Goal: Task Accomplishment & Management: Manage account settings

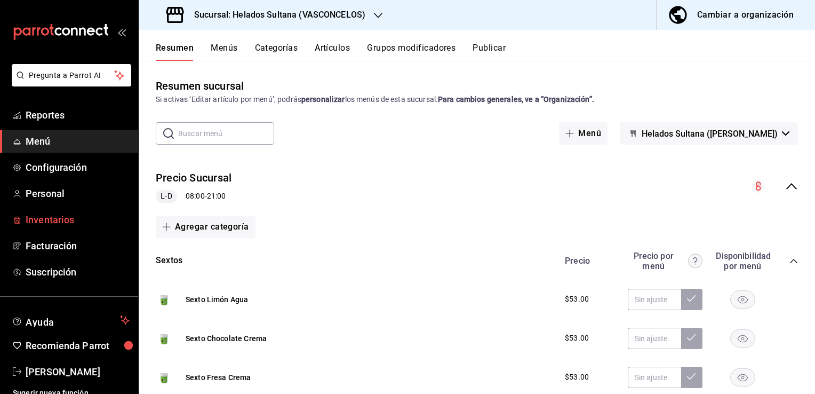
click at [44, 223] on span "Inventarios" at bounding box center [78, 219] width 104 height 14
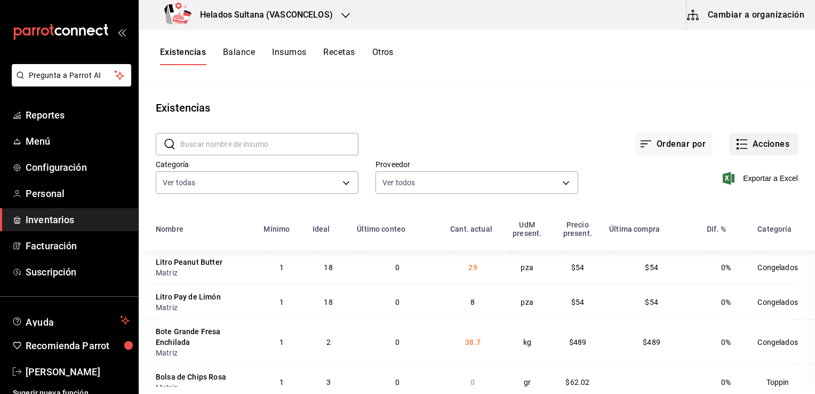
click at [744, 143] on button "Acciones" at bounding box center [763, 144] width 69 height 22
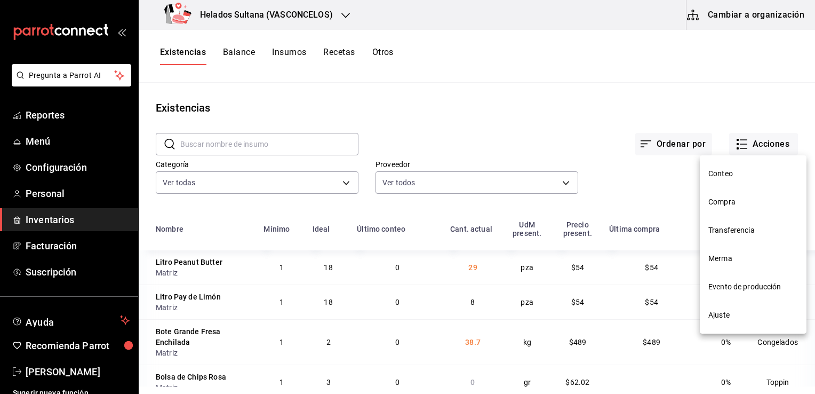
click at [727, 315] on span "Ajuste" at bounding box center [753, 314] width 90 height 11
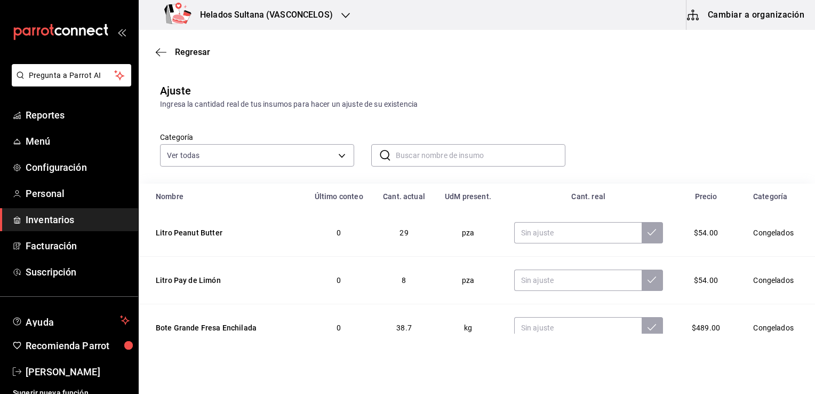
click at [442, 152] on input "text" at bounding box center [481, 155] width 170 height 21
click at [605, 109] on div "Ingresa la cantidad real de tus insumos para hacer un ajuste de su existencia" at bounding box center [477, 104] width 634 height 11
click at [500, 155] on input "sexto" at bounding box center [481, 155] width 170 height 21
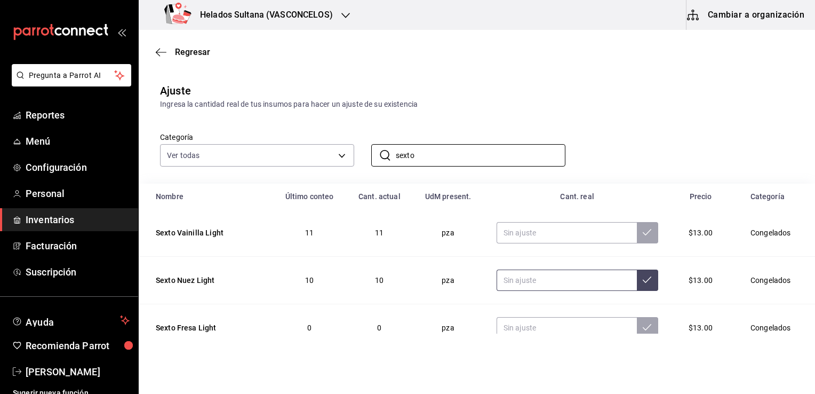
type input "sexto"
click at [567, 285] on input "text" at bounding box center [566, 279] width 140 height 21
type input "25.00"
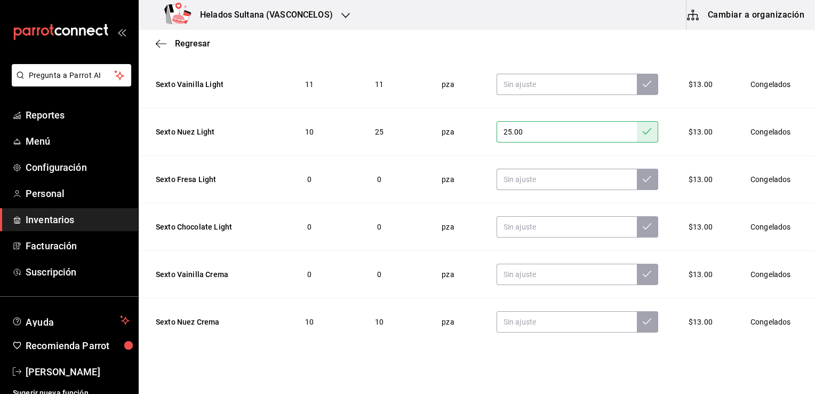
scroll to position [149, 0]
click at [548, 229] on input "text" at bounding box center [566, 225] width 140 height 21
type input "20.00"
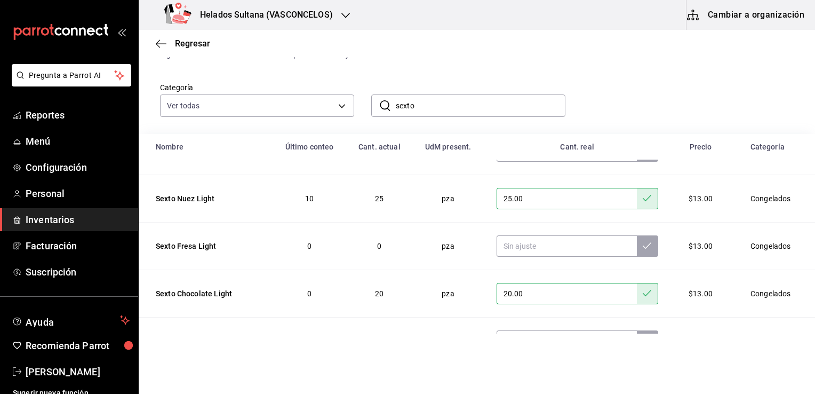
scroll to position [22, 0]
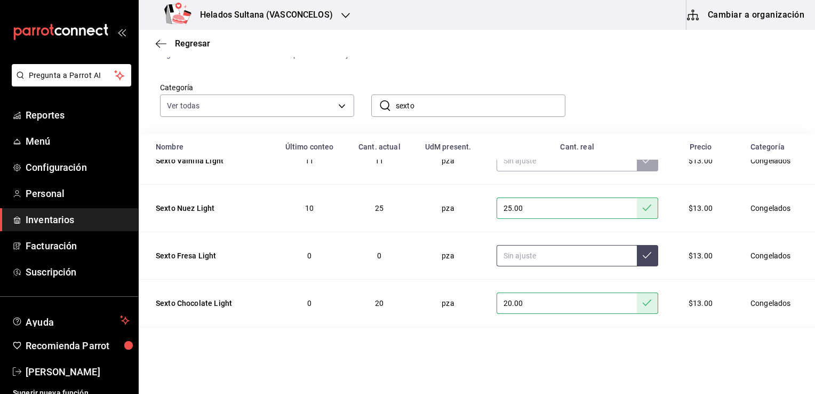
click at [549, 260] on input "text" at bounding box center [566, 255] width 140 height 21
type input "4.00"
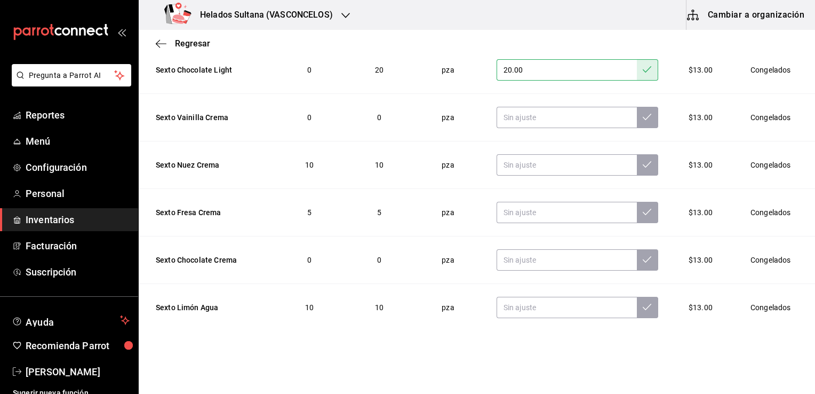
scroll to position [129, 0]
click at [564, 257] on input "text" at bounding box center [566, 259] width 140 height 21
type input "4.00"
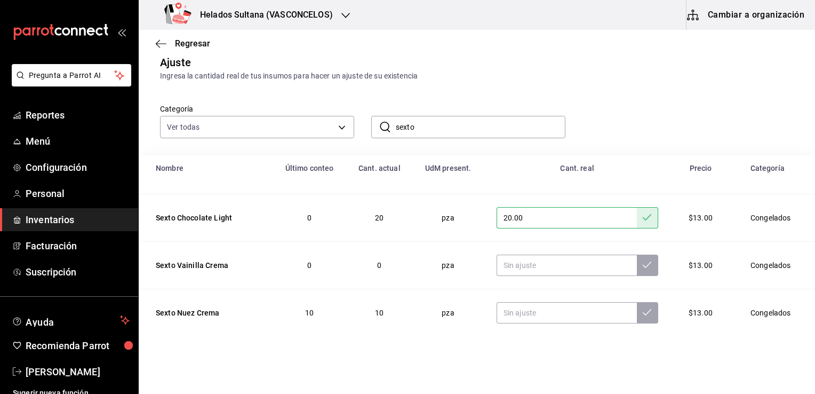
scroll to position [19, 0]
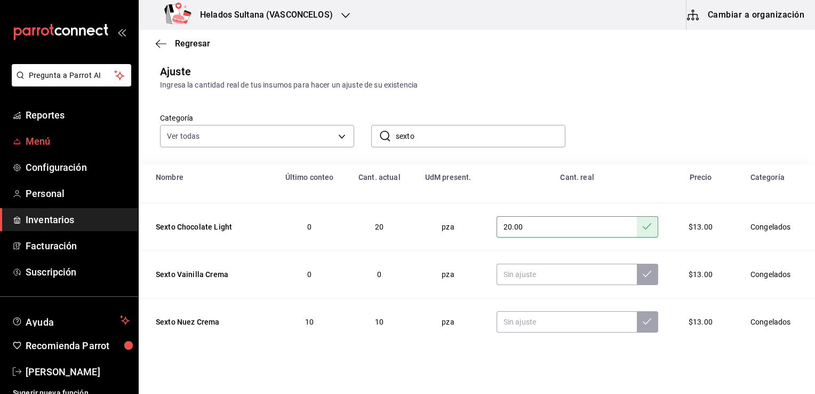
click at [43, 144] on span "Menú" at bounding box center [78, 141] width 104 height 14
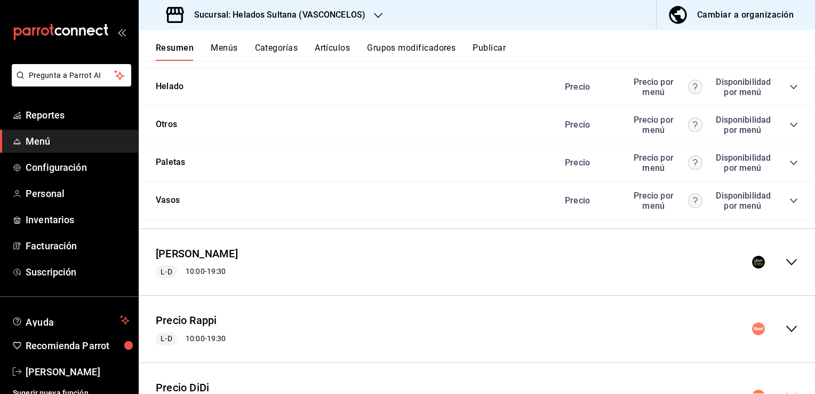
scroll to position [1558, 0]
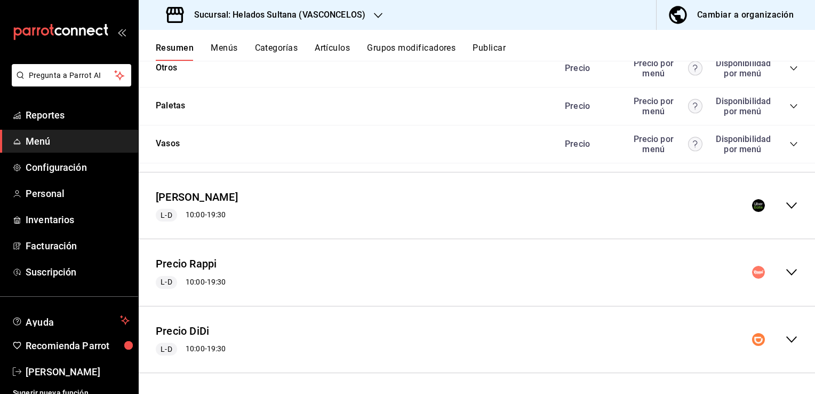
click at [785, 202] on icon "collapse-menu-row" at bounding box center [791, 205] width 13 height 13
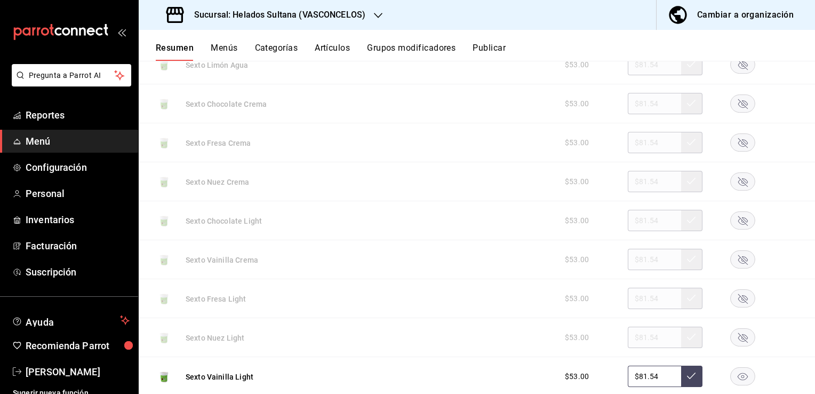
scroll to position [2300, 0]
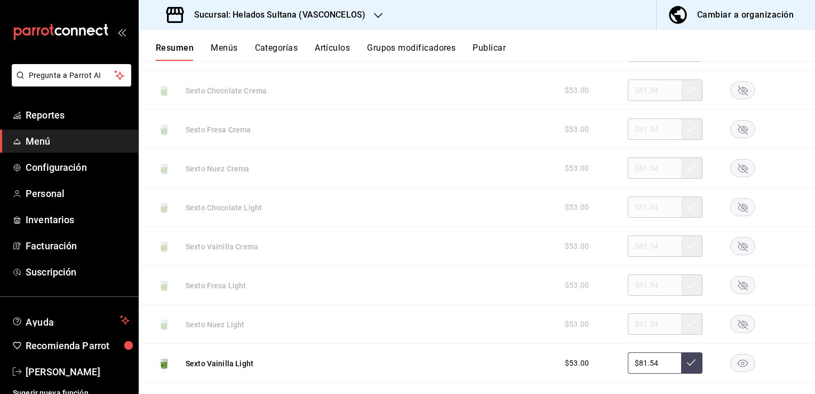
click at [736, 204] on rect "button" at bounding box center [743, 207] width 25 height 18
click at [738, 319] on icon "button" at bounding box center [743, 324] width 10 height 10
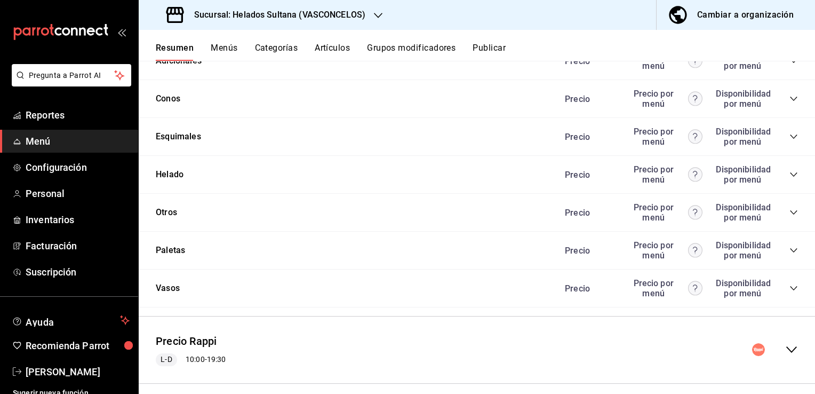
scroll to position [2786, 0]
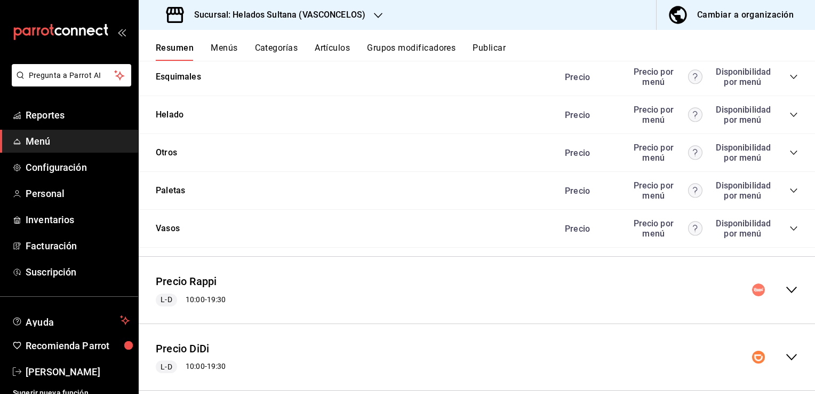
click at [785, 287] on icon "collapse-menu-row" at bounding box center [791, 289] width 13 height 13
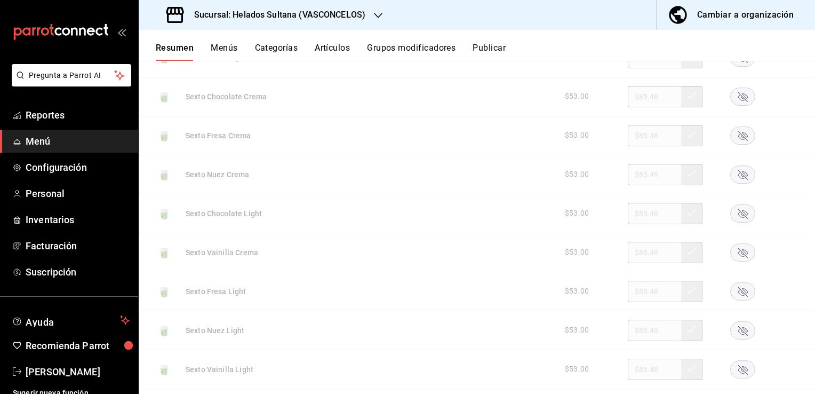
scroll to position [3622, 0]
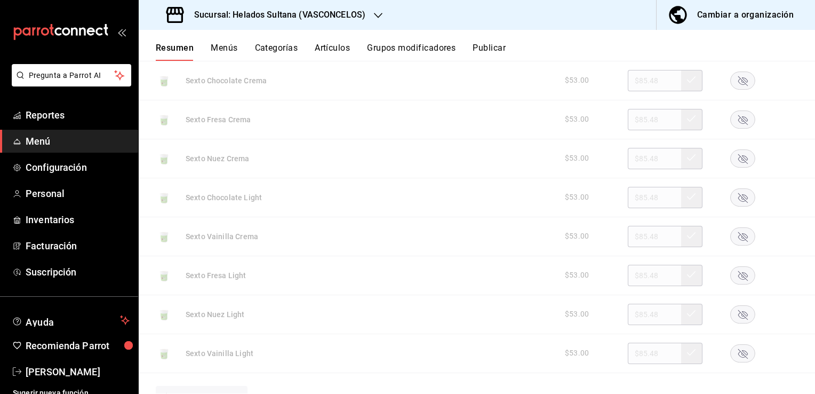
click at [738, 310] on rect "button" at bounding box center [743, 314] width 25 height 18
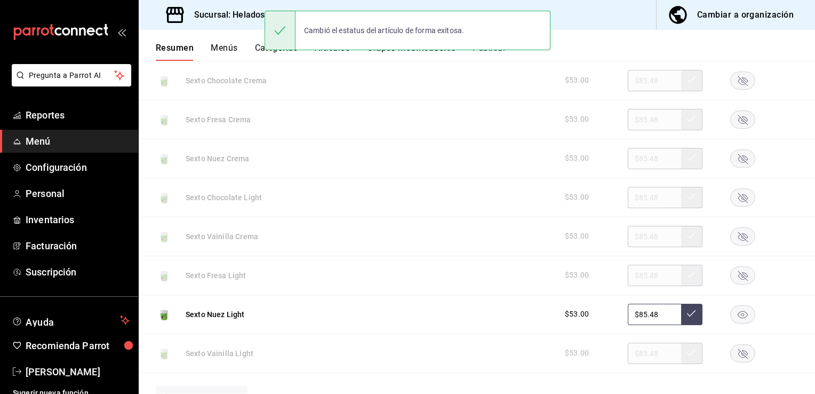
click at [734, 195] on rect "button" at bounding box center [743, 197] width 25 height 18
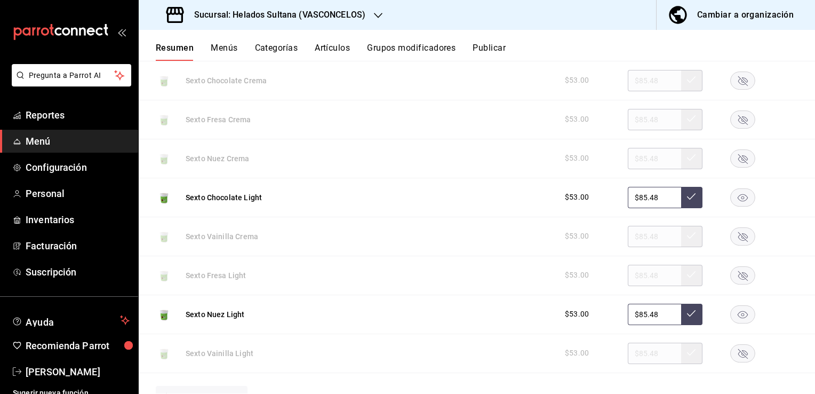
click at [731, 347] on rect "button" at bounding box center [743, 353] width 25 height 18
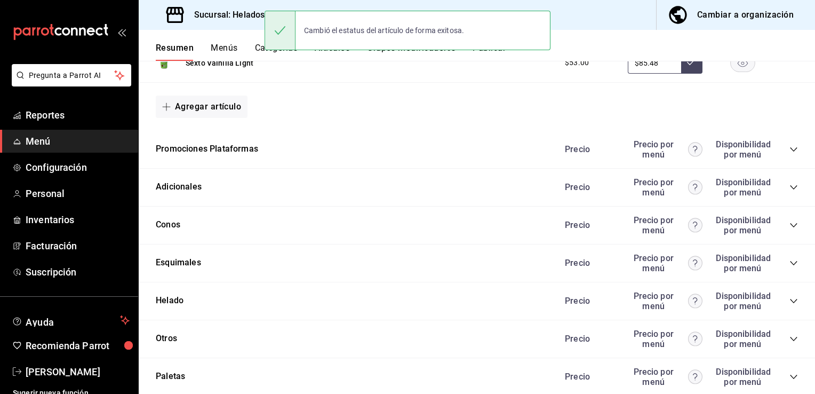
scroll to position [4046, 0]
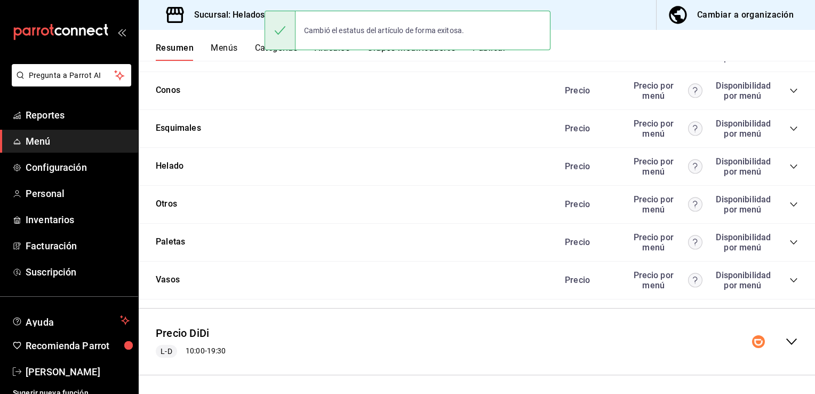
click at [785, 335] on icon "collapse-menu-row" at bounding box center [791, 341] width 13 height 13
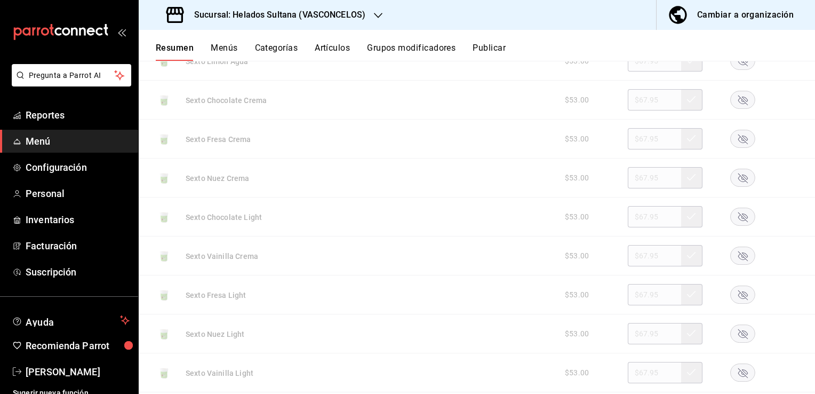
scroll to position [4918, 0]
click at [732, 328] on rect "button" at bounding box center [743, 331] width 25 height 18
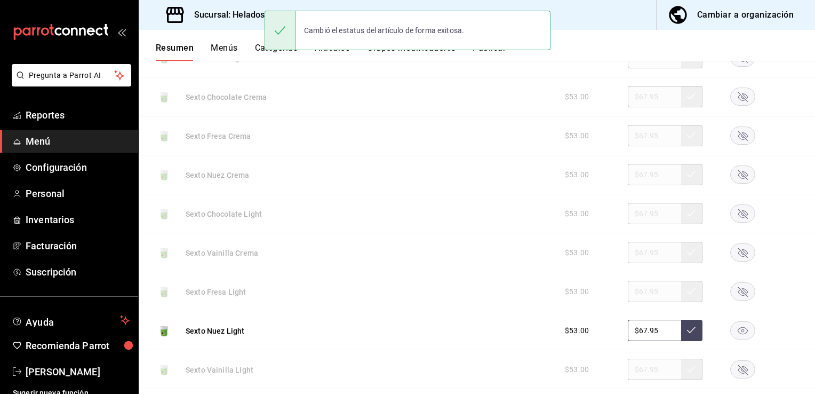
click at [739, 209] on icon "button" at bounding box center [743, 214] width 10 height 10
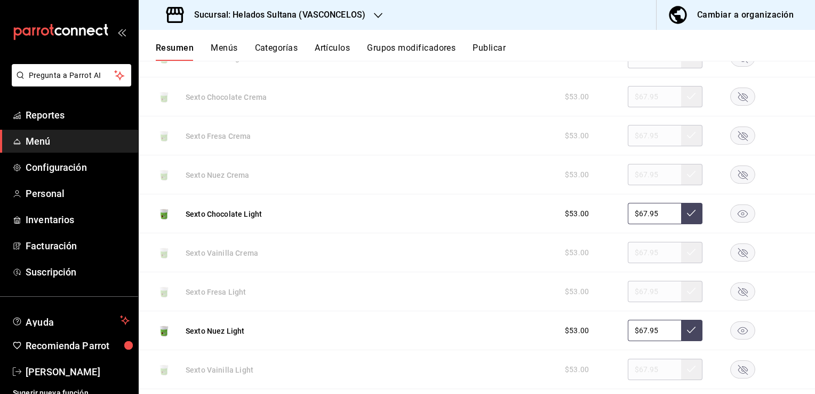
click at [731, 368] on rect "button" at bounding box center [743, 369] width 25 height 18
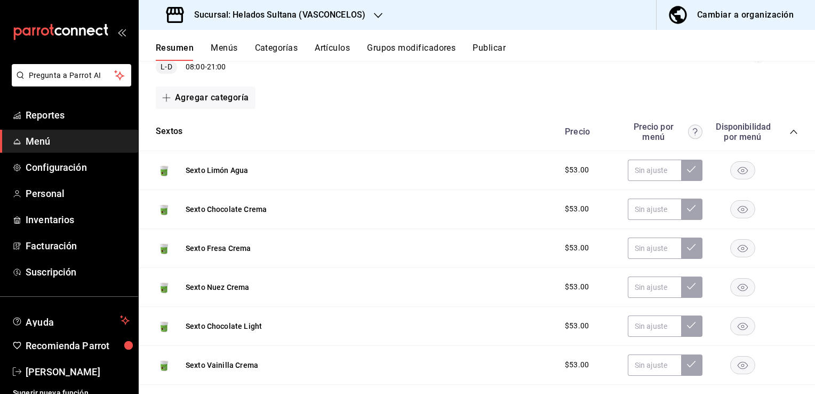
scroll to position [0, 0]
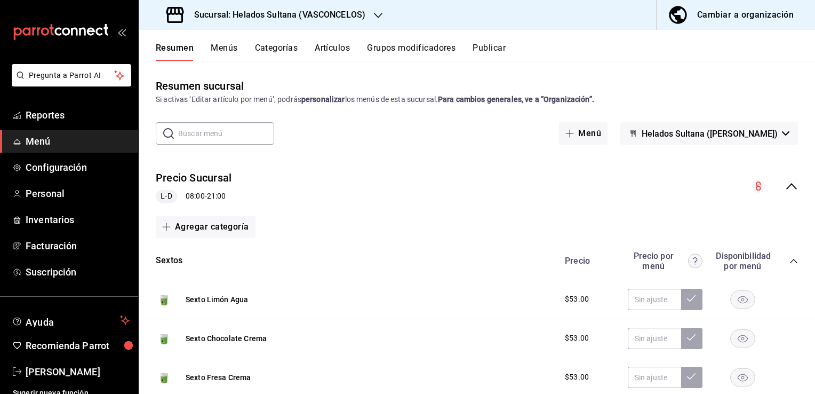
click at [494, 52] on button "Publicar" at bounding box center [488, 52] width 33 height 18
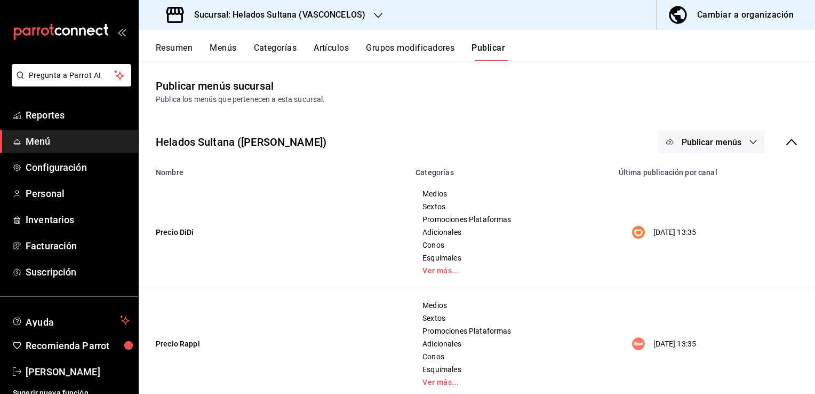
click at [695, 135] on button "Publicar menús" at bounding box center [711, 142] width 107 height 22
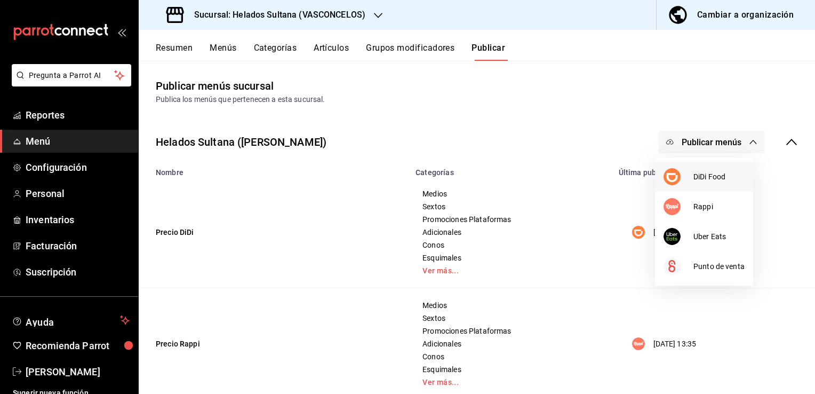
click at [686, 171] on div at bounding box center [678, 176] width 30 height 17
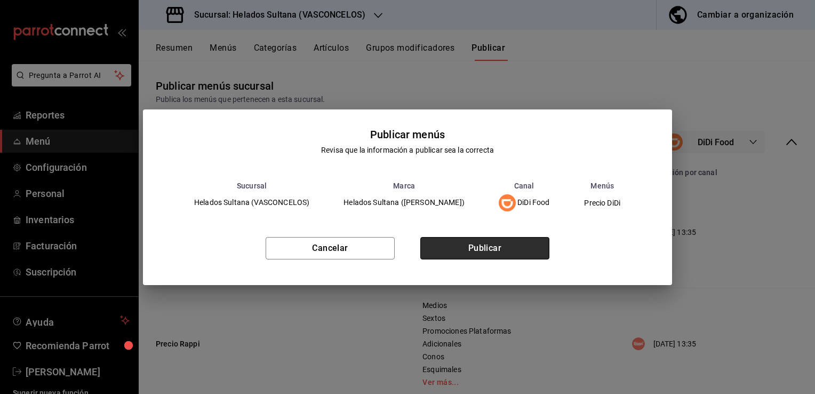
click at [484, 249] on button "Publicar" at bounding box center [484, 248] width 129 height 22
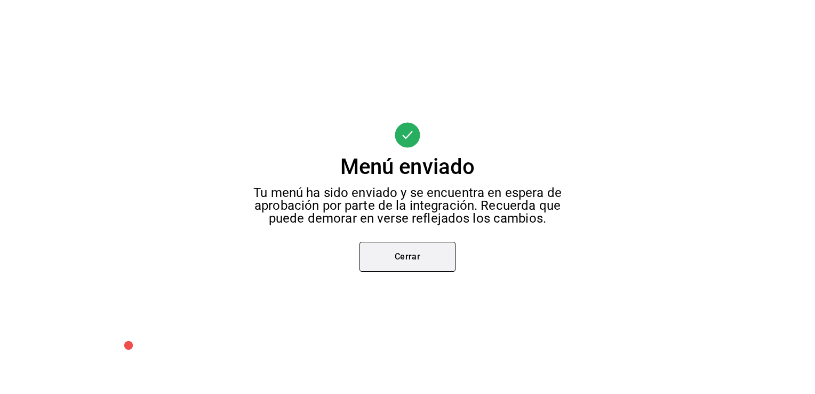
click at [399, 260] on button "Cerrar" at bounding box center [407, 257] width 96 height 30
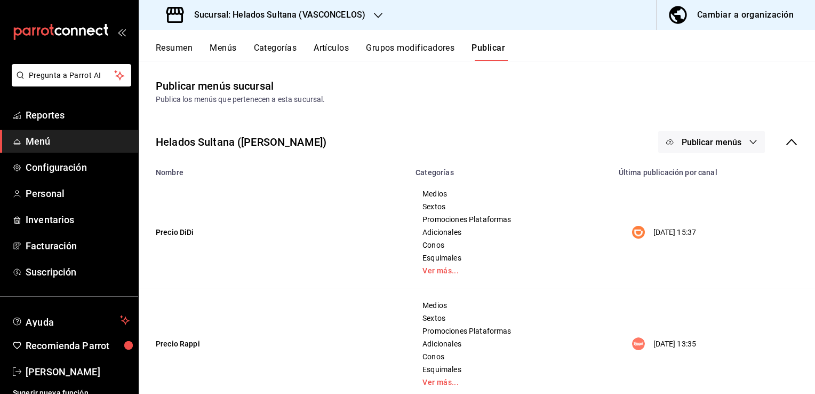
click at [668, 142] on button "Publicar menús" at bounding box center [711, 142] width 107 height 22
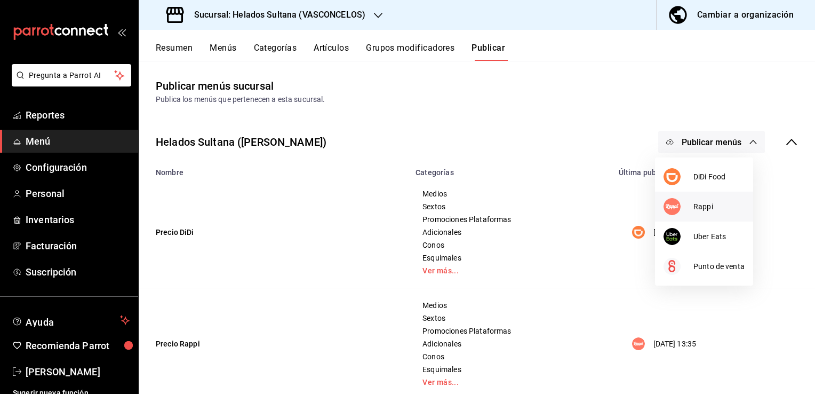
click at [661, 194] on li "Rappi" at bounding box center [704, 206] width 98 height 30
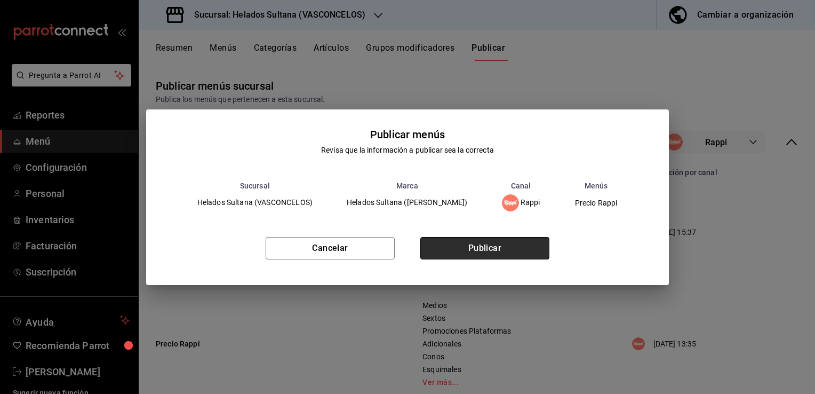
click at [523, 245] on button "Publicar" at bounding box center [484, 248] width 129 height 22
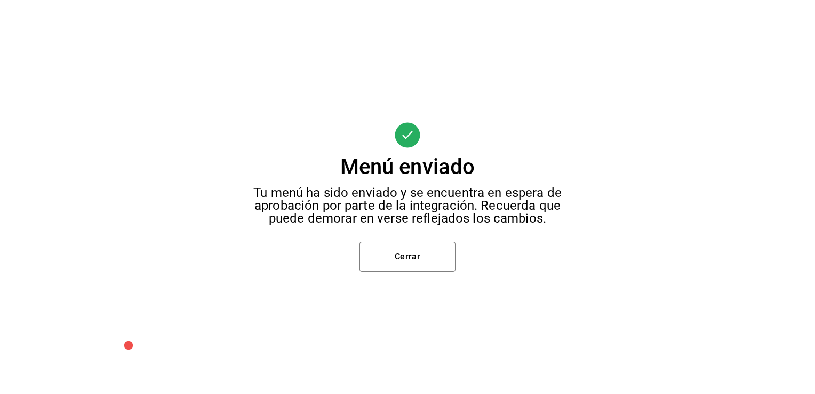
click at [421, 275] on div "Menú enviado Tu menú ha sido enviado y se encuentra en espera de aprobación por…" at bounding box center [407, 197] width 815 height 394
click at [426, 267] on button "Cerrar" at bounding box center [407, 257] width 96 height 30
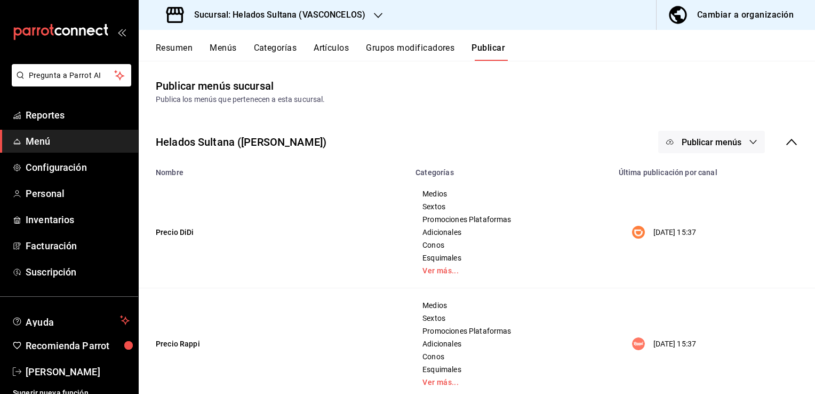
click at [708, 147] on button "Publicar menús" at bounding box center [711, 142] width 107 height 22
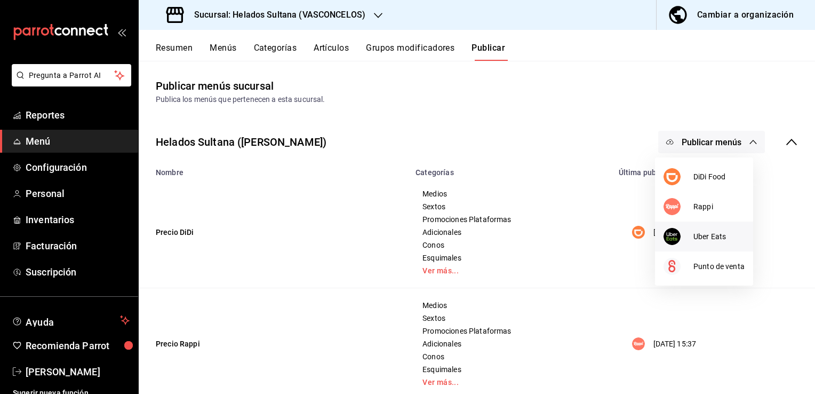
click at [688, 234] on div at bounding box center [678, 236] width 30 height 17
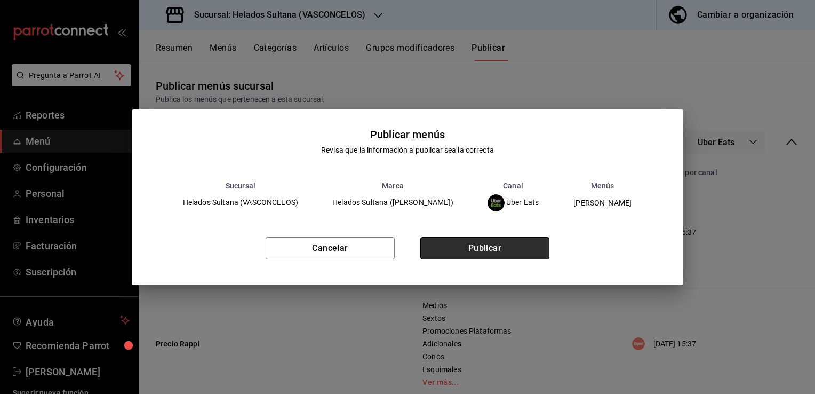
click at [466, 248] on button "Publicar" at bounding box center [484, 248] width 129 height 22
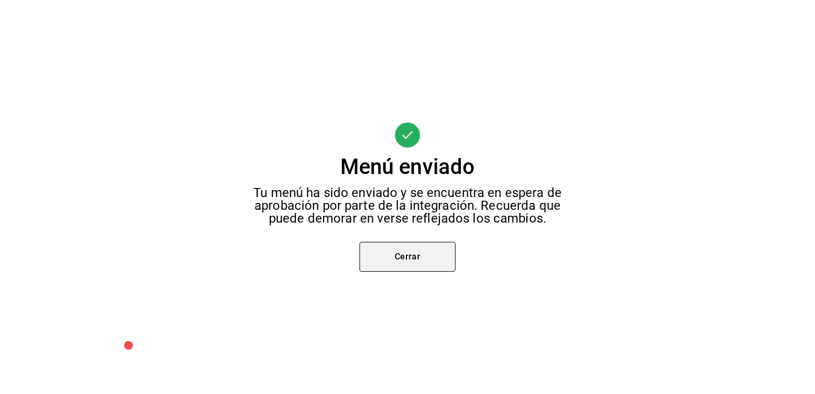
click at [413, 261] on button "Cerrar" at bounding box center [407, 257] width 96 height 30
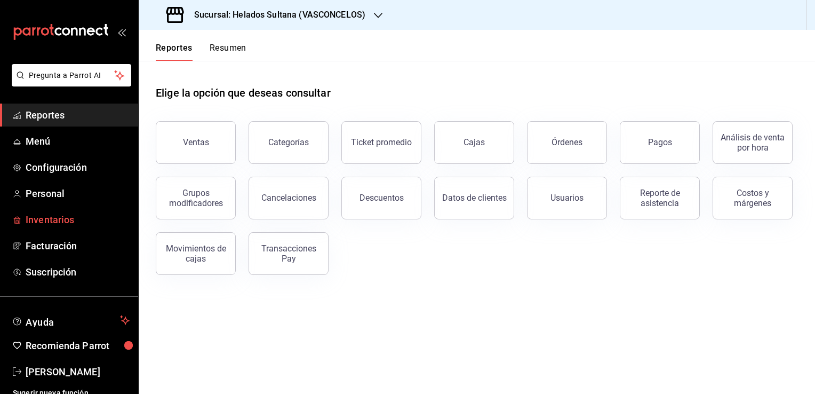
click at [64, 215] on span "Inventarios" at bounding box center [78, 219] width 104 height 14
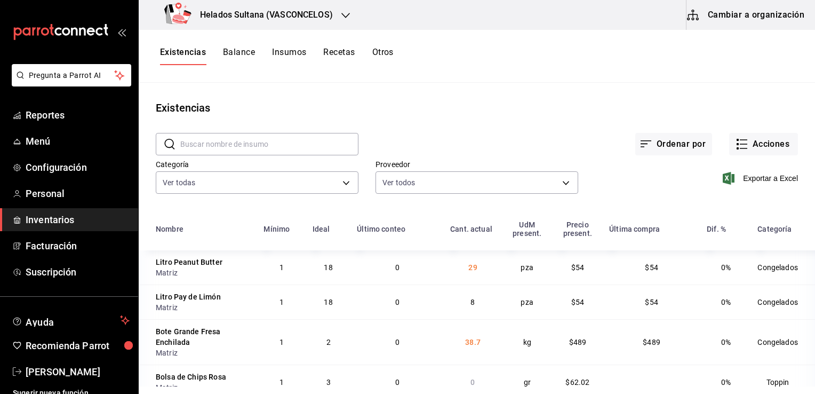
click at [294, 139] on input "text" at bounding box center [269, 143] width 178 height 21
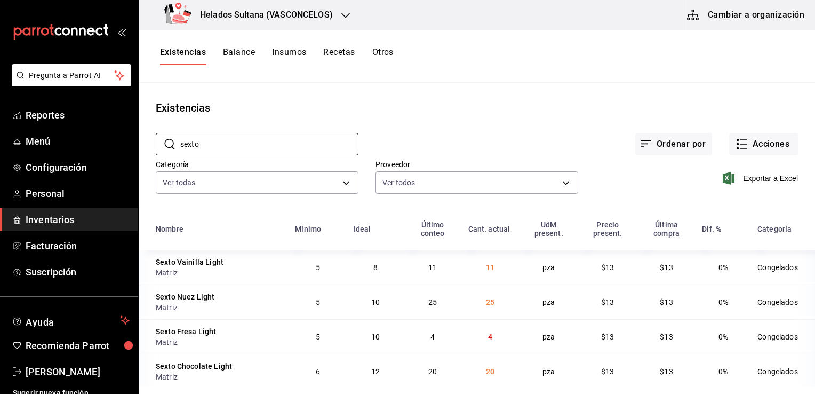
type input "sexto"
click at [468, 113] on div "Existencias" at bounding box center [477, 108] width 676 height 16
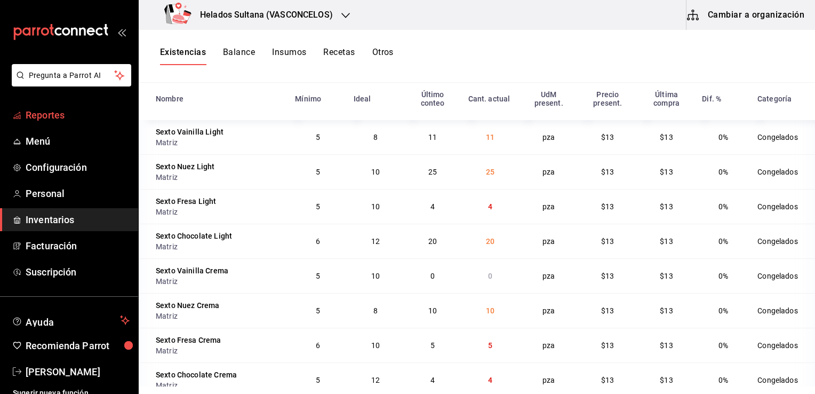
click at [35, 113] on span "Reportes" at bounding box center [78, 115] width 104 height 14
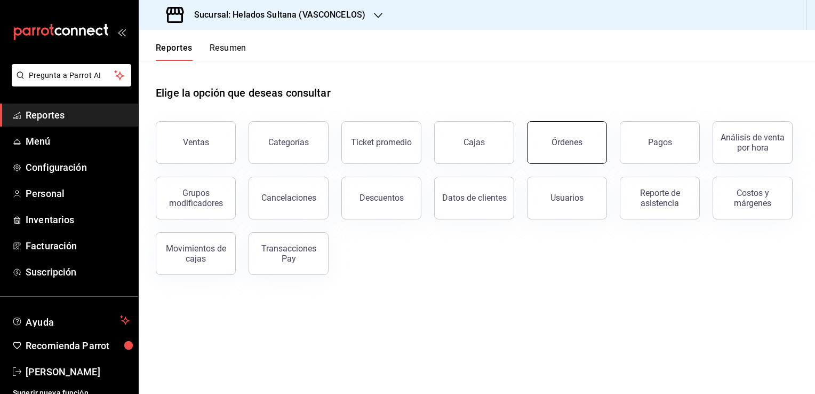
click at [553, 146] on div "Órdenes" at bounding box center [566, 142] width 31 height 10
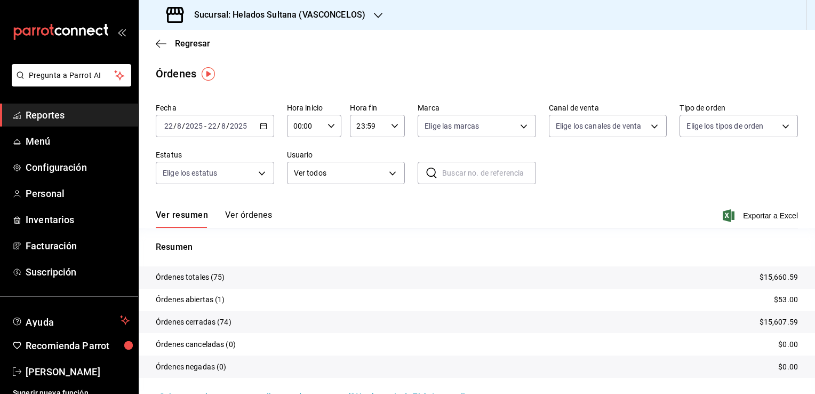
click at [265, 219] on button "Ver órdenes" at bounding box center [248, 219] width 47 height 18
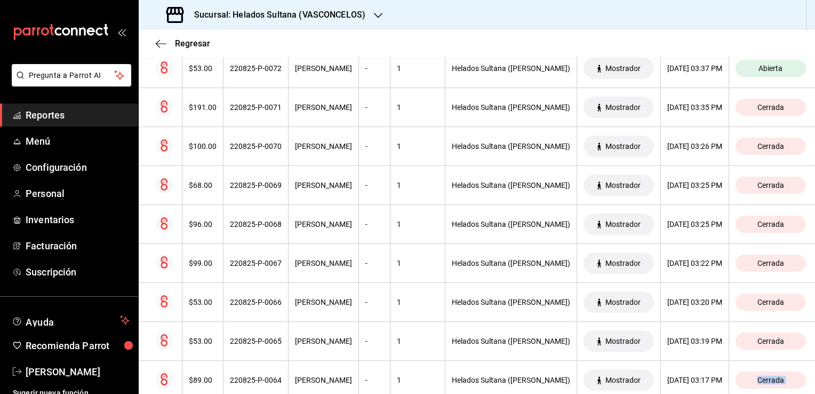
click at [808, 387] on div "Regresar Órdenes Fecha 2025-08-22 22 / 8 / 2025 - 2025-08-22 22 / 8 / 2025 Hora…" at bounding box center [477, 212] width 676 height 364
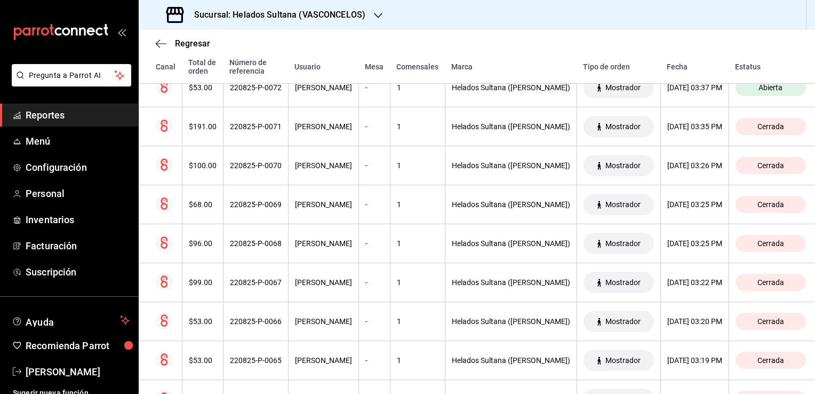
click at [808, 387] on div "Regresar Órdenes Fecha 2025-08-22 22 / 8 / 2025 - 2025-08-22 22 / 8 / 2025 Hora…" at bounding box center [477, 212] width 676 height 364
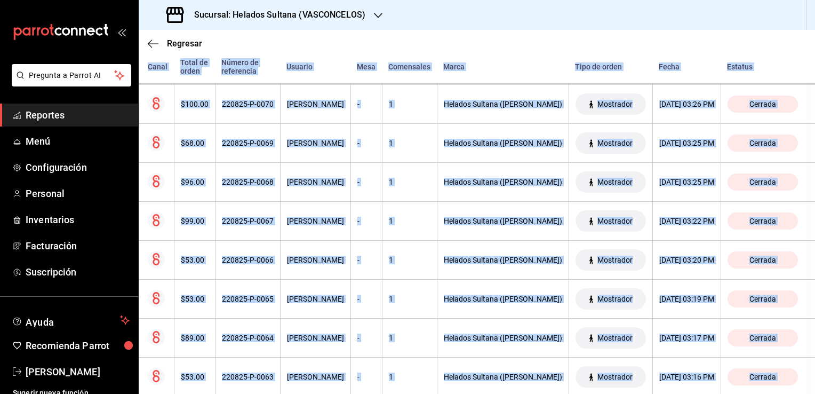
click at [808, 387] on div "Regresar Órdenes Fecha 2025-08-22 22 / 8 / 2025 - 2025-08-22 22 / 8 / 2025 Hora…" at bounding box center [477, 212] width 676 height 364
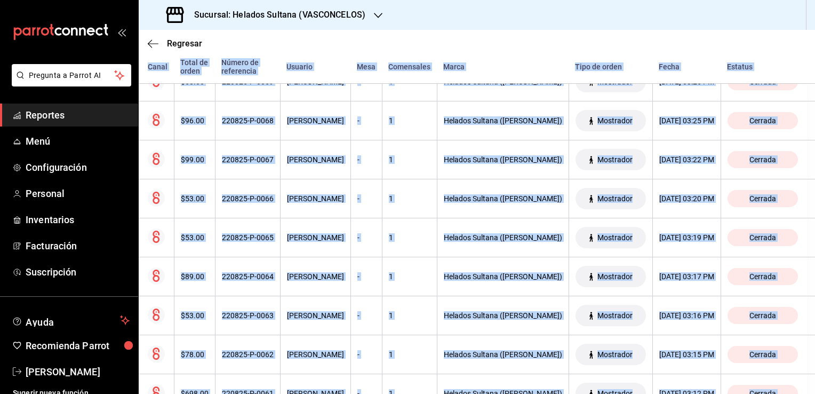
click at [808, 387] on div "Regresar Órdenes Fecha 2025-08-22 22 / 8 / 2025 - 2025-08-22 22 / 8 / 2025 Hora…" at bounding box center [477, 212] width 676 height 364
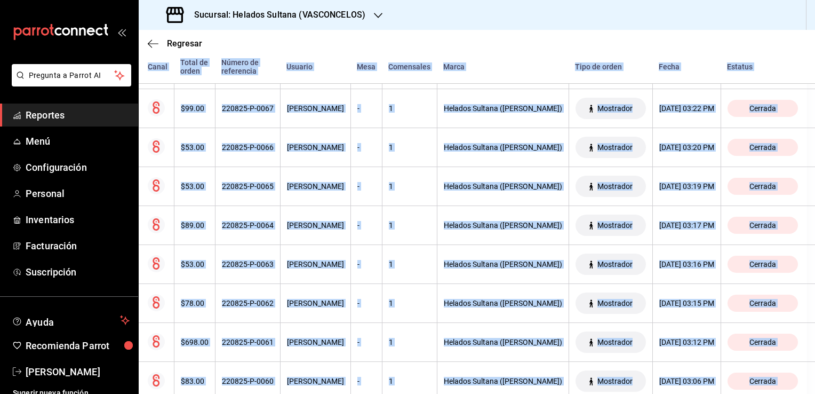
scroll to position [520, 10]
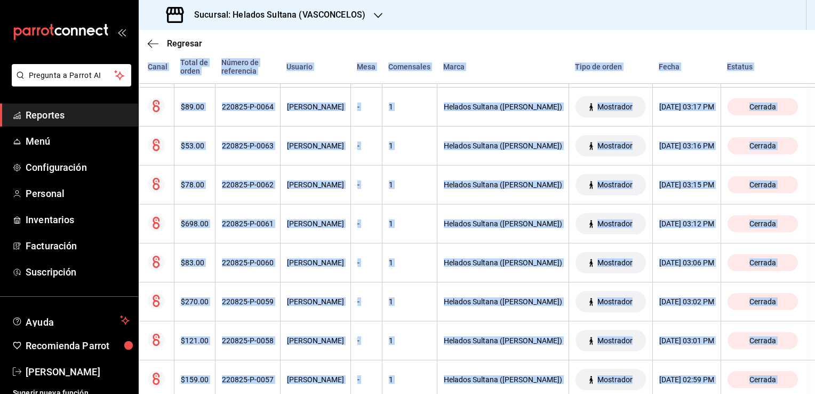
click at [808, 387] on div "Regresar Órdenes Fecha 2025-08-22 22 / 8 / 2025 - 2025-08-22 22 / 8 / 2025 Hora…" at bounding box center [477, 212] width 676 height 364
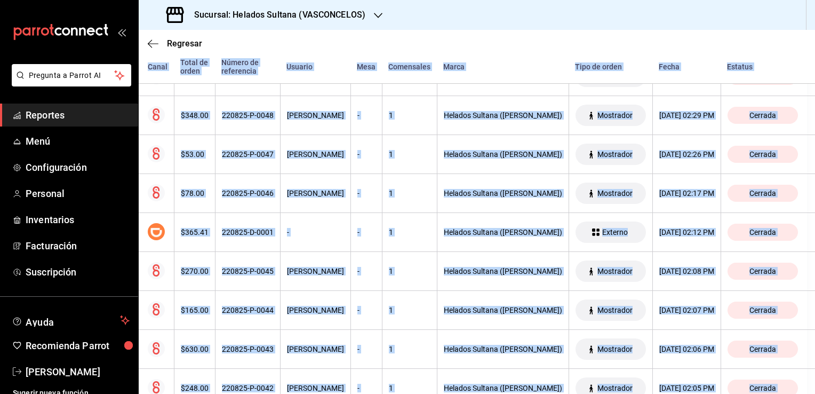
scroll to position [1169, 10]
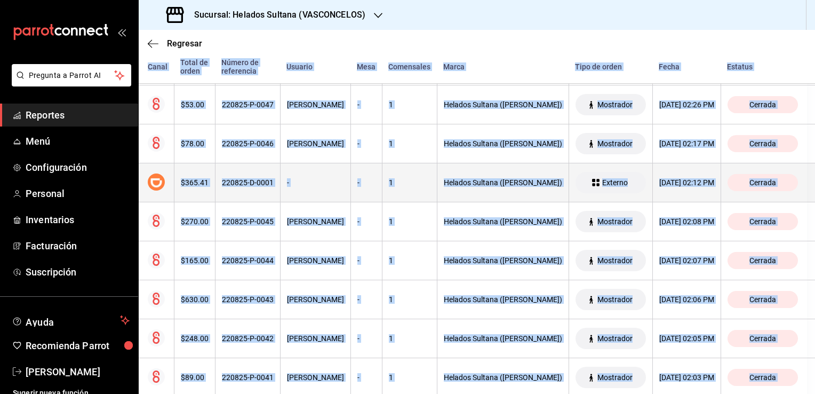
click at [323, 183] on div "-" at bounding box center [315, 182] width 57 height 9
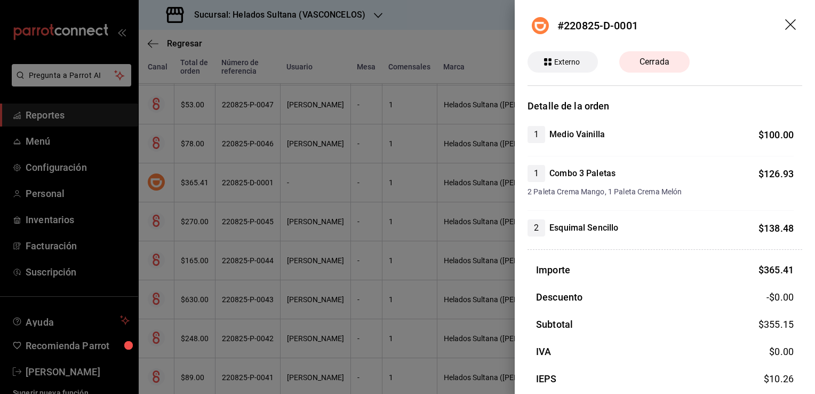
click at [323, 183] on div at bounding box center [407, 197] width 815 height 394
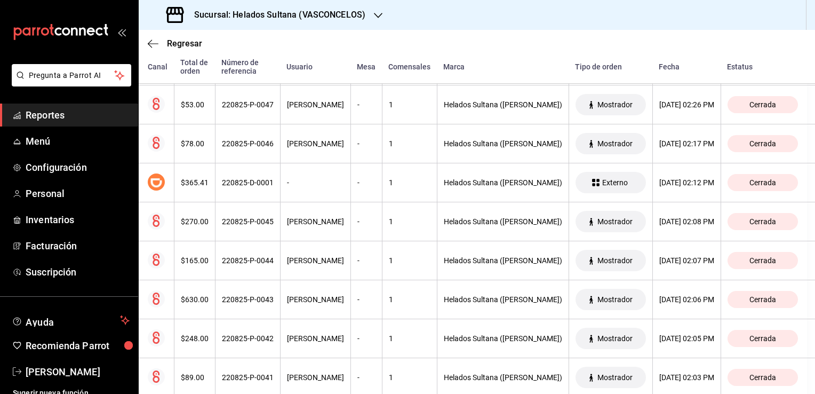
click at [44, 109] on span "Reportes" at bounding box center [78, 115] width 104 height 14
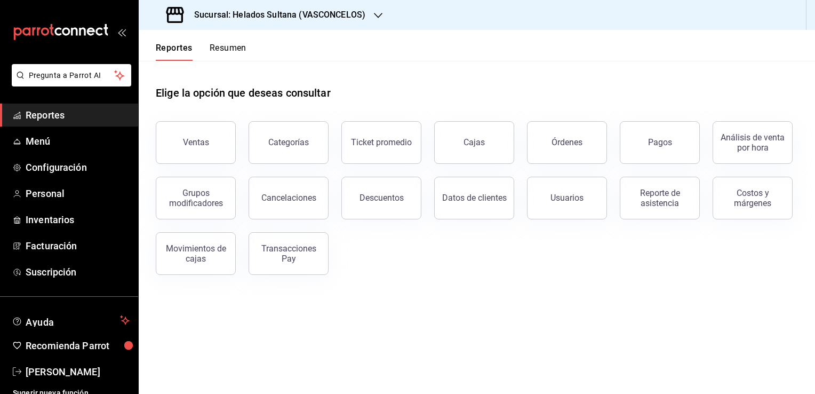
click at [226, 48] on button "Resumen" at bounding box center [228, 52] width 37 height 18
